Goal: Obtain resource: Download file/media

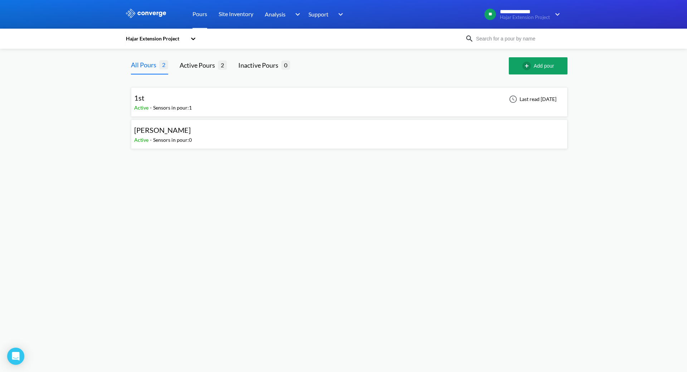
click at [201, 106] on div "1st Active - Sensors in pour: 1 Last read [DATE]" at bounding box center [349, 102] width 430 height 23
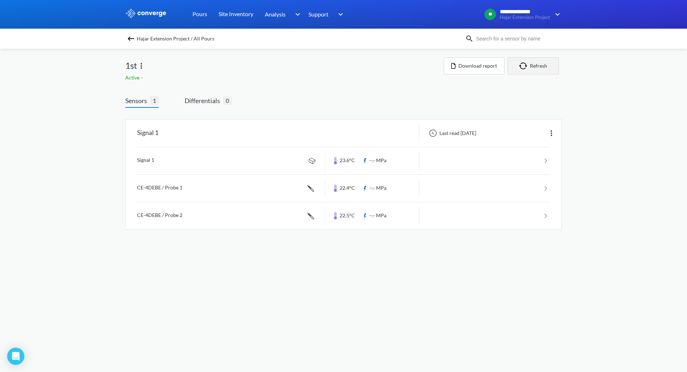
click at [528, 66] on img "button" at bounding box center [525, 65] width 11 height 7
click at [480, 60] on button "Download report" at bounding box center [474, 65] width 61 height 17
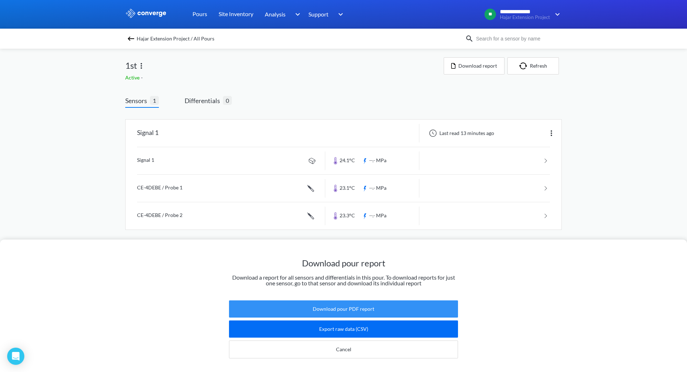
click at [362, 300] on button "Download pour PDF report" at bounding box center [343, 308] width 229 height 17
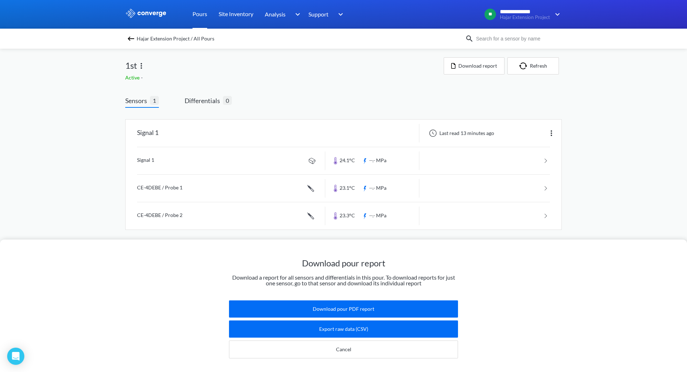
click at [200, 12] on link "Pours" at bounding box center [200, 14] width 15 height 29
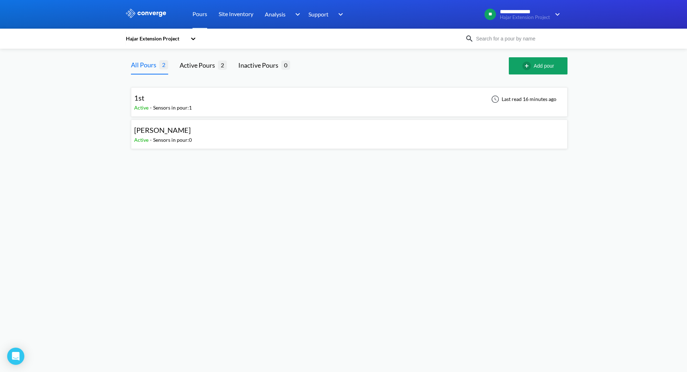
click at [217, 100] on div "1st Active - Sensors in pour: 1 Last read 16 minutes ago" at bounding box center [349, 102] width 430 height 23
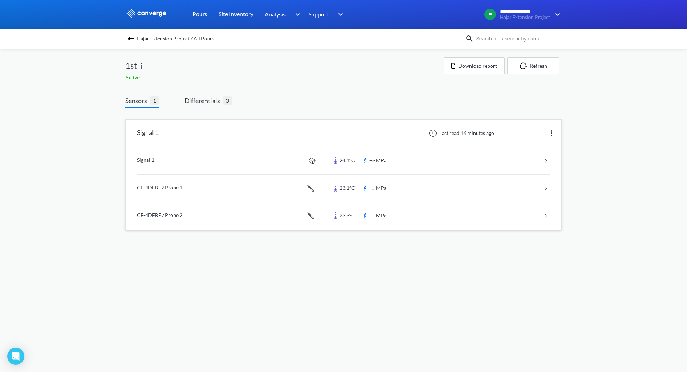
click at [439, 155] on link at bounding box center [343, 160] width 413 height 27
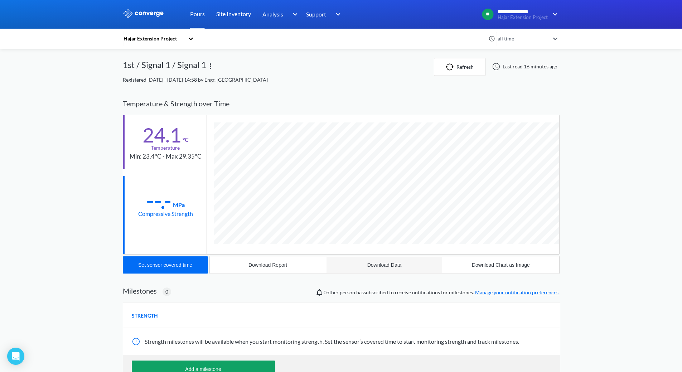
click at [386, 262] on div "Download Data" at bounding box center [384, 265] width 34 height 6
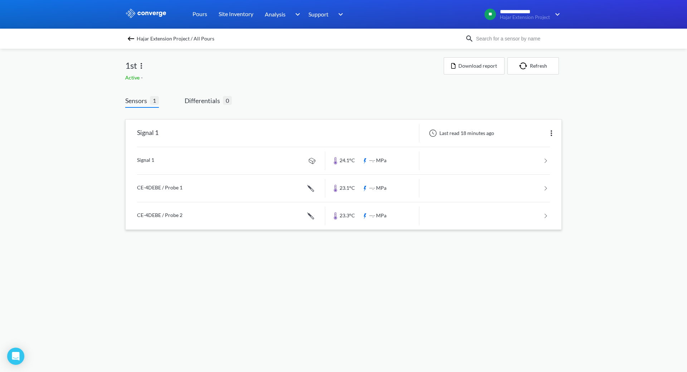
click at [228, 187] on link at bounding box center [343, 188] width 413 height 27
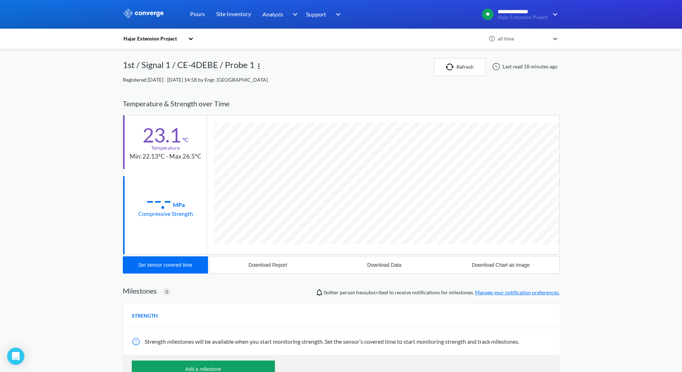
scroll to position [392, 437]
click at [277, 268] on button "Download Report" at bounding box center [268, 264] width 116 height 17
click at [390, 264] on div "Download Data" at bounding box center [384, 265] width 34 height 6
click at [499, 262] on button "Download Chart as Image" at bounding box center [501, 264] width 116 height 17
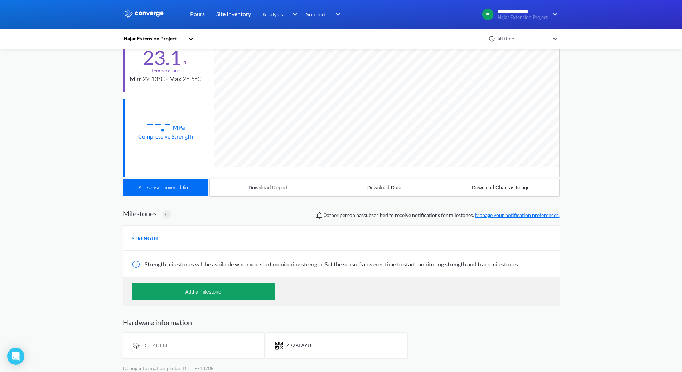
scroll to position [83, 0]
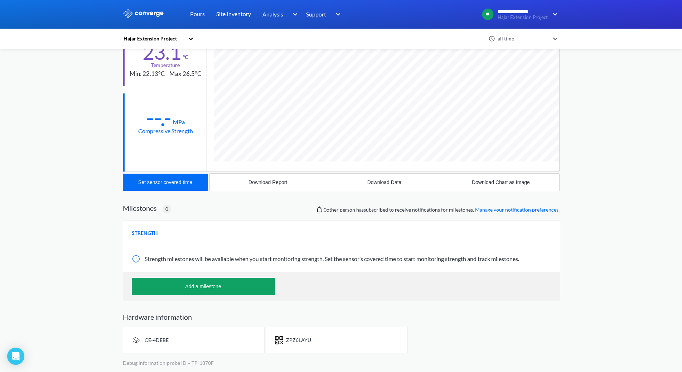
click at [293, 342] on span "ZPZ6LAYU" at bounding box center [298, 340] width 25 height 6
click at [142, 345] on div "CE-4DEBE" at bounding box center [194, 340] width 142 height 26
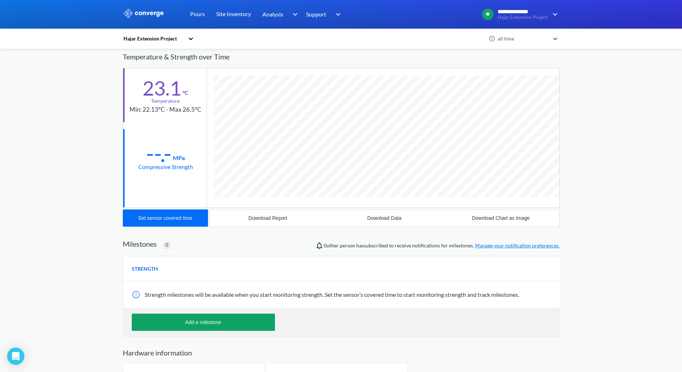
scroll to position [0, 0]
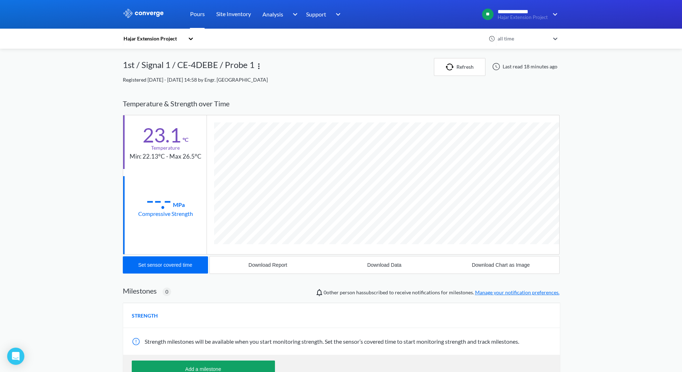
click at [199, 13] on link "Pours" at bounding box center [197, 14] width 15 height 29
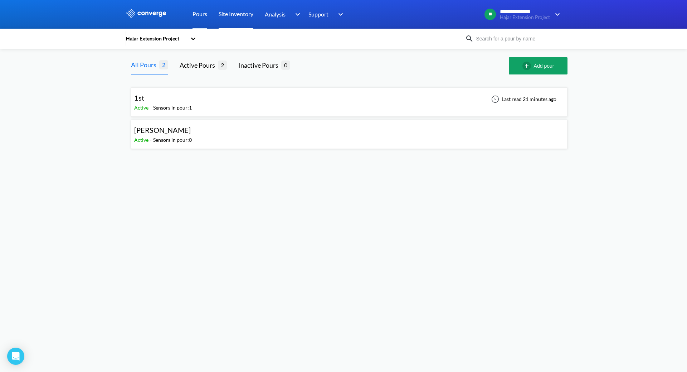
click at [238, 11] on link "Site Inventory" at bounding box center [236, 14] width 35 height 29
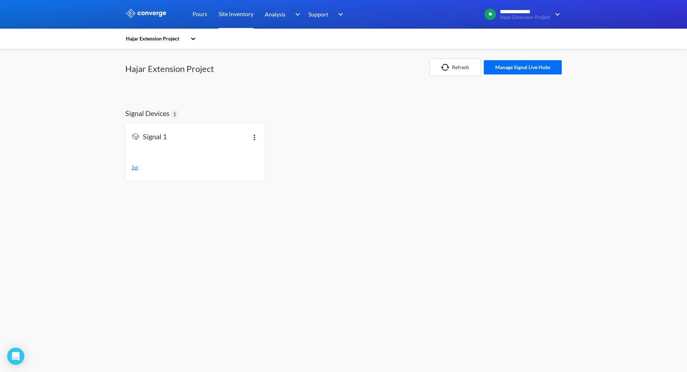
click at [135, 166] on span "1st" at bounding box center [134, 167] width 7 height 6
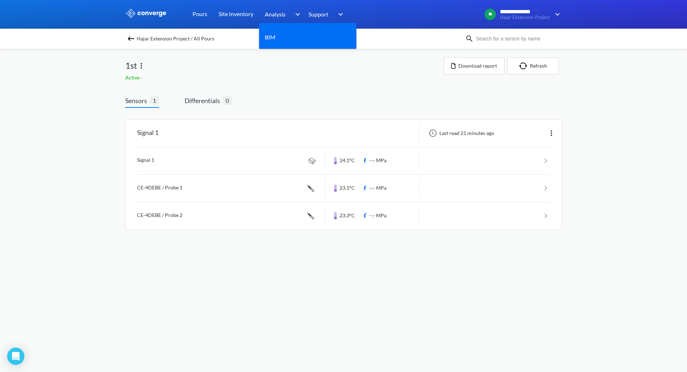
click at [274, 13] on span "Analysis" at bounding box center [275, 14] width 21 height 9
click at [277, 13] on span "Analysis" at bounding box center [275, 14] width 21 height 9
click at [277, 38] on div "BIM" at bounding box center [273, 37] width 16 height 9
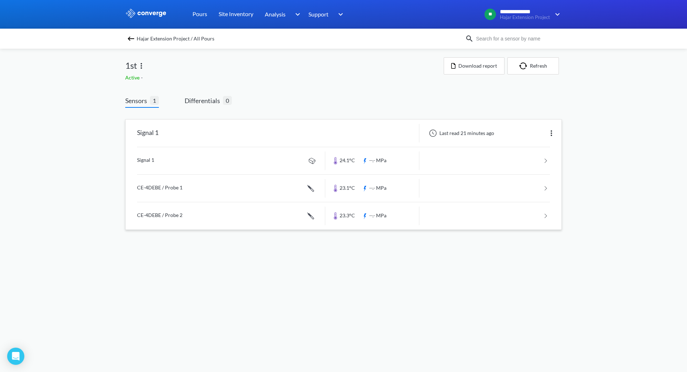
click at [216, 217] on link at bounding box center [343, 215] width 413 height 27
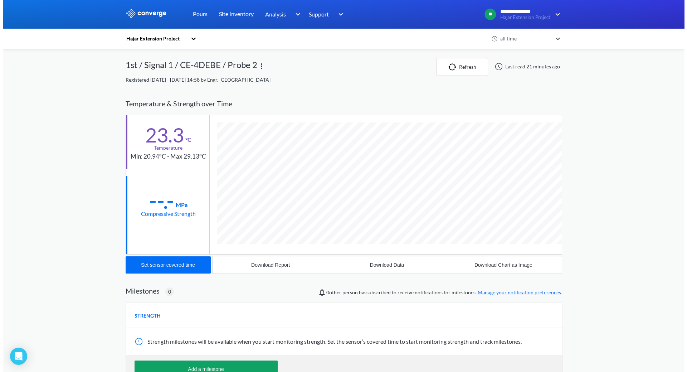
scroll to position [392, 437]
